Goal: Navigation & Orientation: Find specific page/section

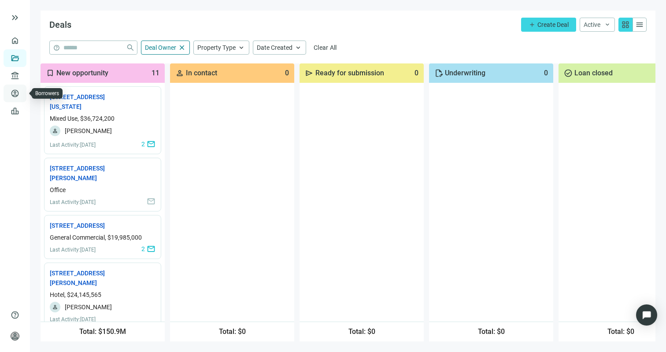
click at [22, 92] on link "Borrowers" at bounding box center [36, 93] width 29 height 7
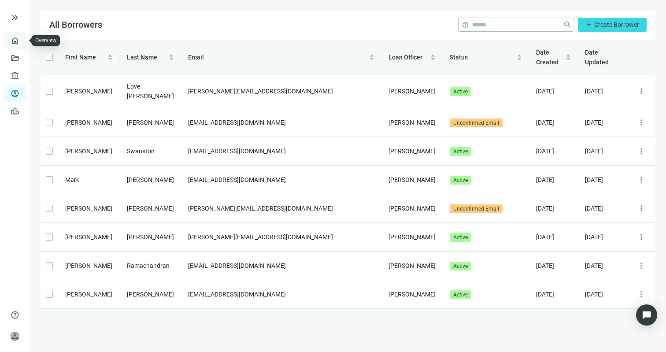
click at [22, 37] on link "Overview" at bounding box center [35, 40] width 26 height 7
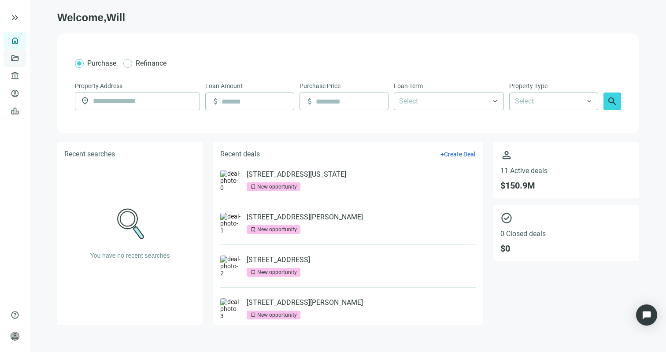
click at [22, 59] on link "Deals" at bounding box center [30, 58] width 16 height 7
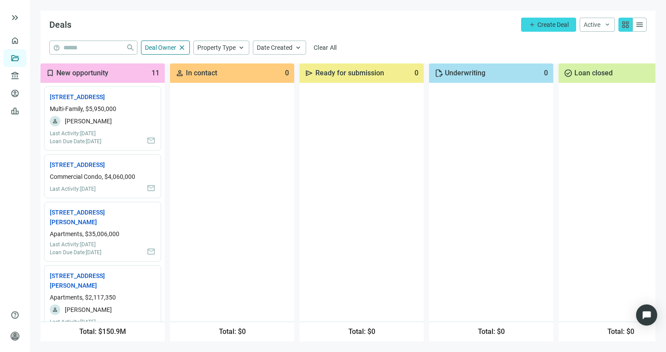
scroll to position [356, 0]
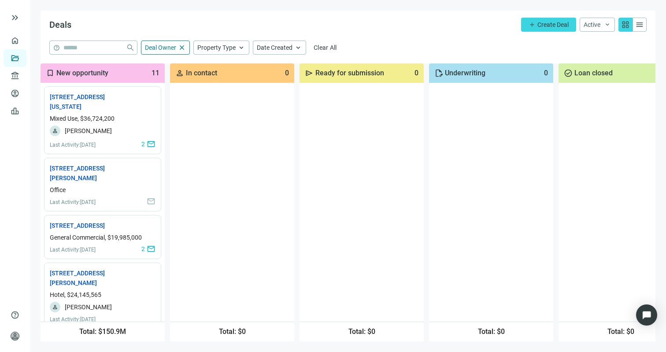
drag, startPoint x: 107, startPoint y: 208, endPoint x: 98, endPoint y: 1, distance: 206.7
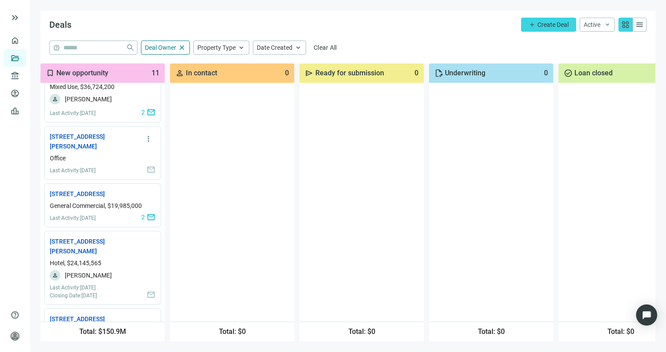
scroll to position [41, 0]
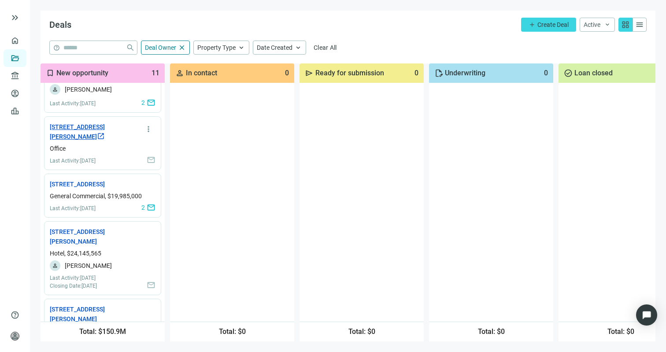
click at [82, 133] on link "113 N San Vicente Blvd, Beverly Hills, CA 90211 open_in_new" at bounding box center [89, 131] width 79 height 19
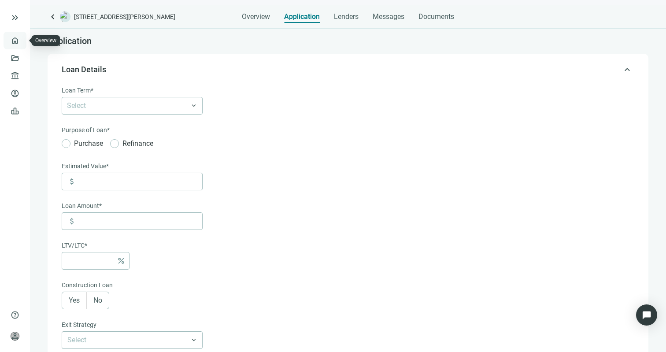
click at [22, 40] on link "Overview" at bounding box center [35, 40] width 26 height 7
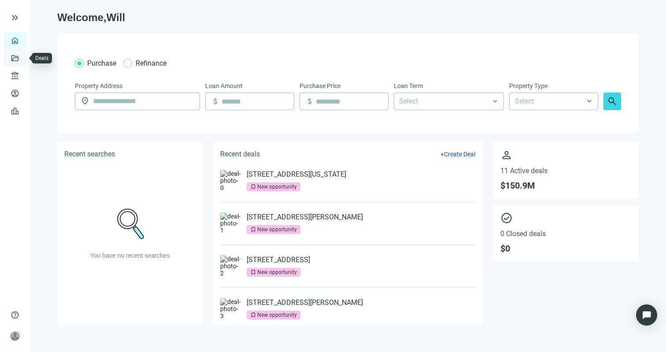
click at [22, 62] on link "Deals" at bounding box center [30, 58] width 16 height 7
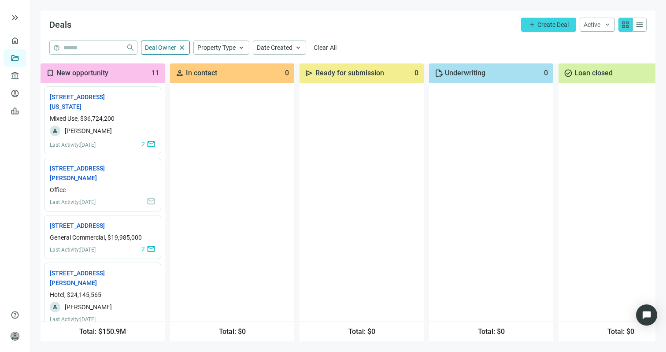
click at [638, 28] on span "menu" at bounding box center [639, 24] width 9 height 9
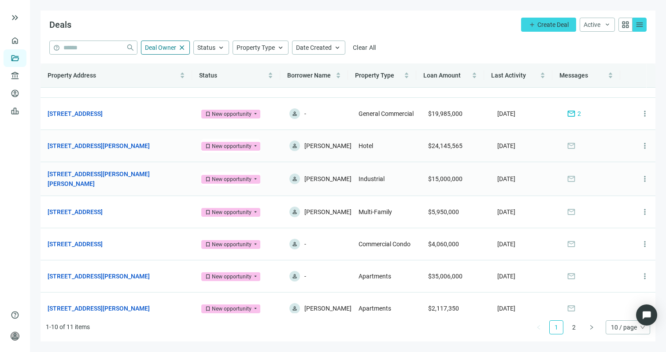
scroll to position [63, 0]
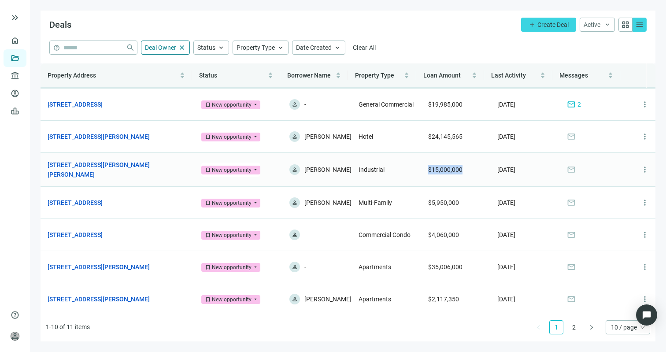
drag, startPoint x: 420, startPoint y: 177, endPoint x: 461, endPoint y: 179, distance: 41.0
click at [461, 179] on td "$15,000,000" at bounding box center [455, 170] width 69 height 34
copy span "$15,000,000"
